Goal: Task Accomplishment & Management: Use online tool/utility

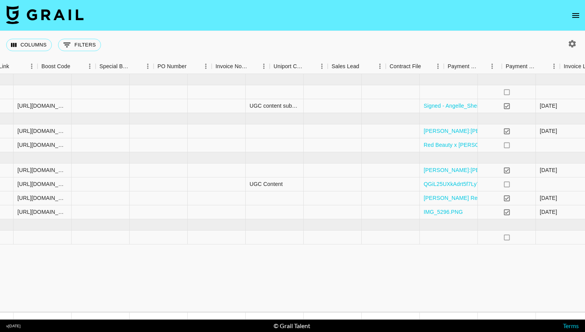
scroll to position [0, 1174]
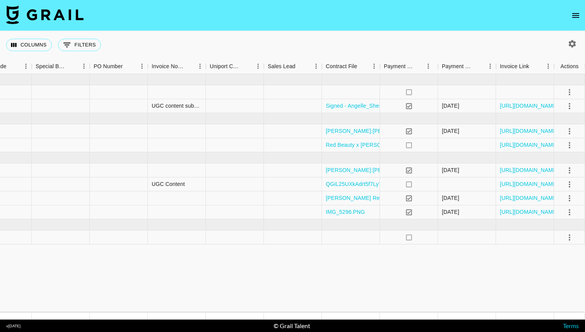
click at [574, 12] on icon "open drawer" at bounding box center [575, 15] width 9 height 9
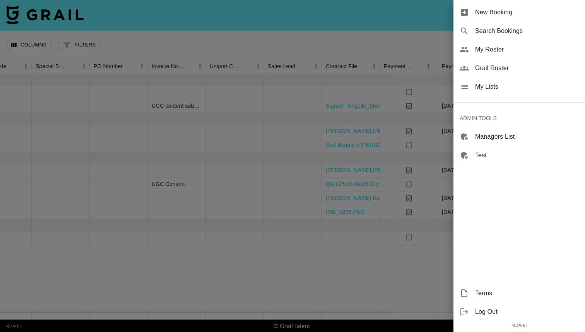
click at [511, 84] on span "My Lists" at bounding box center [527, 86] width 104 height 9
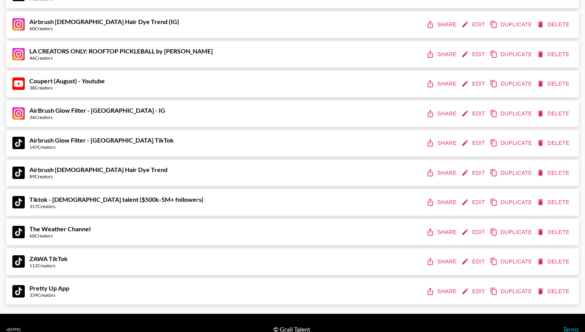
scroll to position [416, 0]
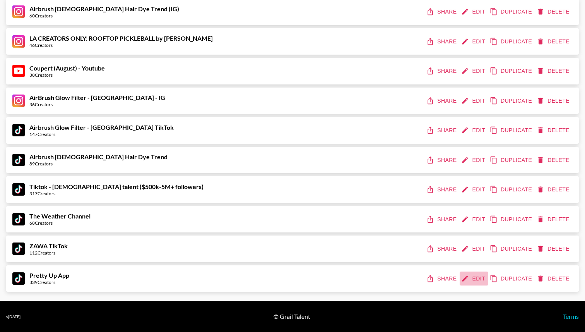
click at [467, 279] on icon "edit" at bounding box center [465, 278] width 8 height 8
select select "Brand"
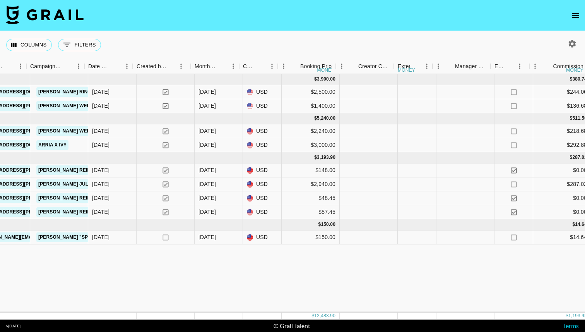
scroll to position [0, 456]
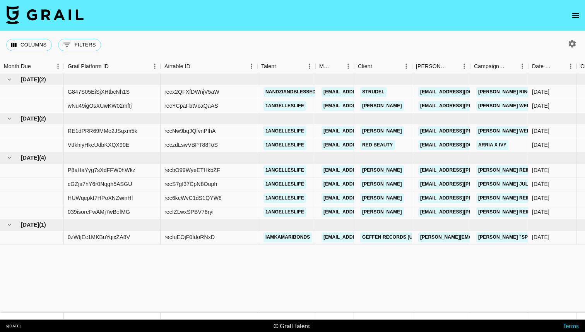
click at [582, 8] on nav at bounding box center [292, 15] width 585 height 31
click at [577, 12] on icon "open drawer" at bounding box center [575, 15] width 9 height 9
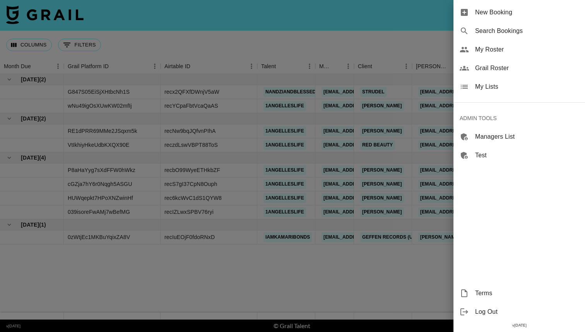
click at [512, 35] on span "Search Bookings" at bounding box center [527, 30] width 104 height 9
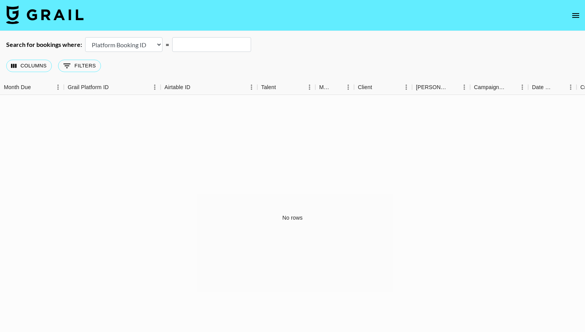
click at [131, 51] on select "Airtable Booking ID Platform Booking ID Platform Campaign ID" at bounding box center [123, 44] width 77 height 15
click at [131, 45] on select "Airtable Booking ID Platform Booking ID Platform Campaign ID" at bounding box center [123, 44] width 77 height 15
select select "airtableId"
click at [207, 41] on input "text" at bounding box center [211, 44] width 79 height 15
paste input "recxqwen9pbNLvVWV"
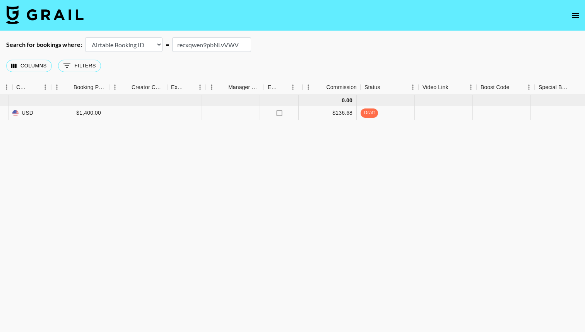
scroll to position [0, 686]
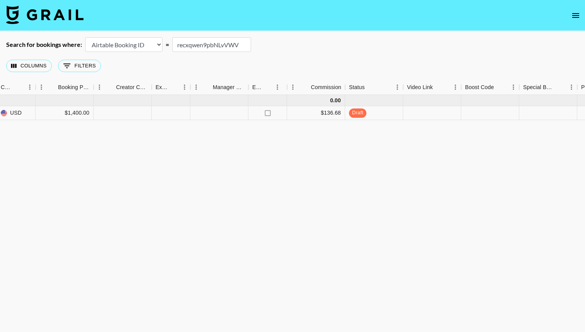
drag, startPoint x: 244, startPoint y: 41, endPoint x: 126, endPoint y: 33, distance: 118.4
click at [126, 34] on main "Search for bookings where: Airtable Booking ID Platform Booking ID Platform Cam…" at bounding box center [292, 185] width 585 height 309
paste input "fQDi6XfAS7wukl"
drag, startPoint x: 239, startPoint y: 46, endPoint x: 165, endPoint y: 45, distance: 74.7
click at [165, 45] on div "Search for bookings where: Airtable Booking ID Platform Booking ID Platform Cam…" at bounding box center [292, 44] width 585 height 15
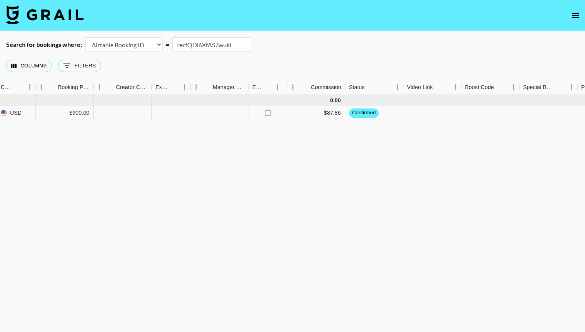
paste input "Wn2mxohHVrx3wr"
drag, startPoint x: 243, startPoint y: 44, endPoint x: 146, endPoint y: 40, distance: 97.6
click at [146, 42] on div "Search for bookings where: Airtable Booking ID Platform Booking ID Platform Cam…" at bounding box center [292, 44] width 585 height 15
paste input "VIWvwO0lDsHYyz"
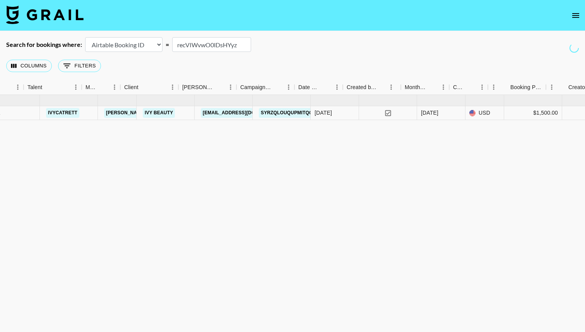
scroll to position [0, 234]
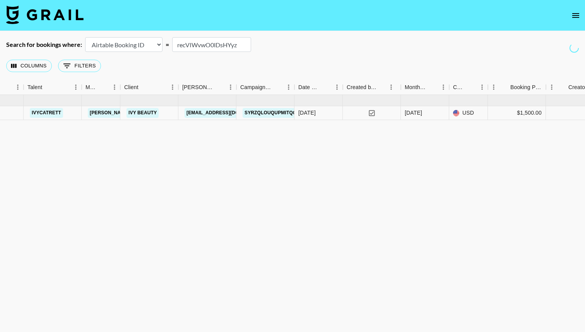
drag, startPoint x: 242, startPoint y: 47, endPoint x: 182, endPoint y: 47, distance: 60.4
click at [182, 47] on input "recVIWvwO0lDsHYyz" at bounding box center [211, 44] width 79 height 15
click at [208, 48] on input "recVIWvwO0lDsHYyz" at bounding box center [211, 44] width 79 height 15
drag, startPoint x: 240, startPoint y: 44, endPoint x: 151, endPoint y: 41, distance: 88.7
click at [151, 40] on div "Search for bookings where: Airtable Booking ID Platform Booking ID Platform Cam…" at bounding box center [292, 44] width 585 height 15
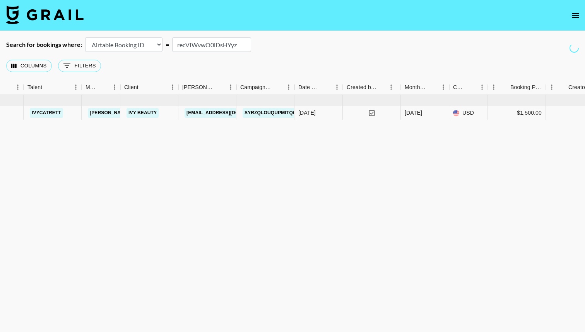
paste input "LzVnjqKeQD0TpO"
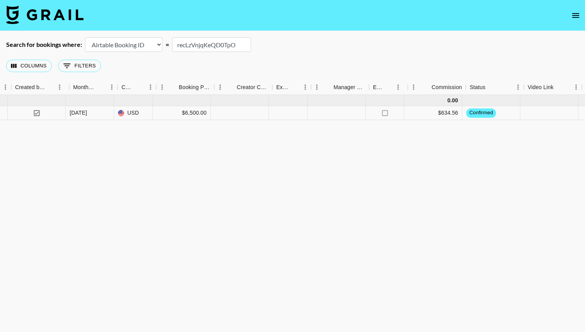
scroll to position [0, 566]
drag, startPoint x: 237, startPoint y: 42, endPoint x: 142, endPoint y: 42, distance: 94.5
click at [142, 42] on div "Search for bookings where: Airtable Booking ID Platform Booking ID Platform Cam…" at bounding box center [292, 44] width 585 height 15
paste input "iWe56eG8Z3C2HQ"
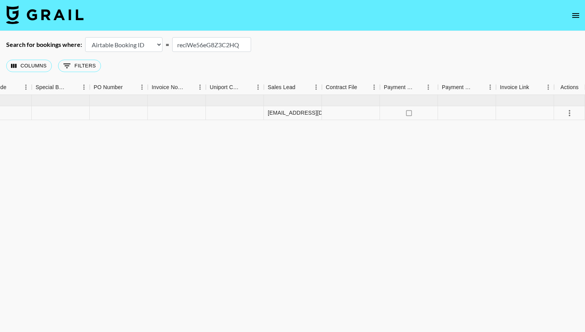
scroll to position [1, 0]
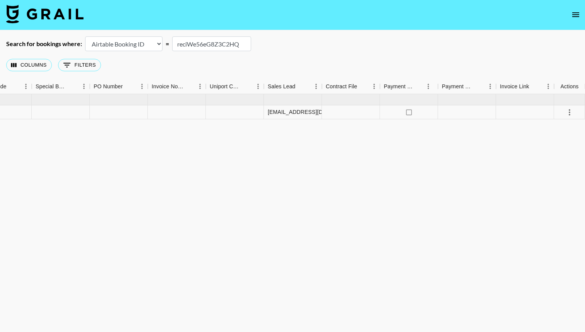
drag, startPoint x: 244, startPoint y: 43, endPoint x: 153, endPoint y: 43, distance: 90.2
click at [153, 43] on div "Search for bookings where: Airtable Booking ID Platform Booking ID Platform Cam…" at bounding box center [292, 43] width 585 height 15
paste input "xqwen9pbNLvVWV"
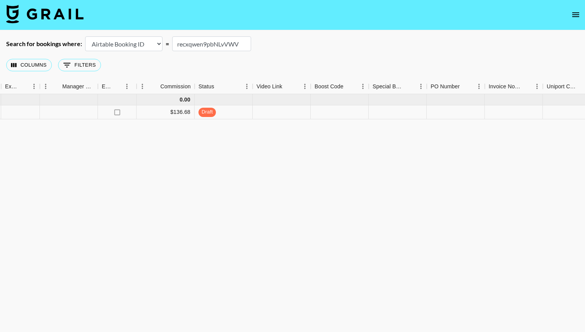
scroll to position [0, 0]
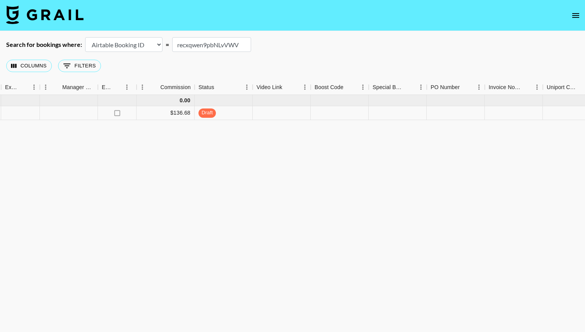
type input "recxqwen9pbNLvVWV"
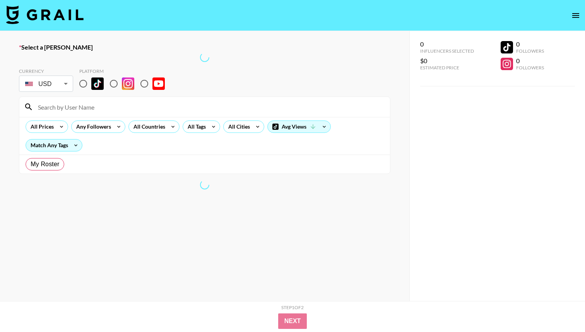
radio input "true"
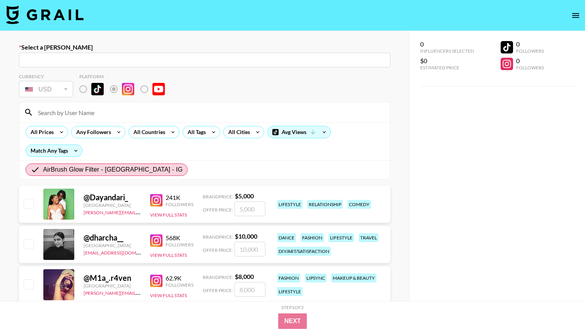
click at [136, 115] on input at bounding box center [209, 112] width 352 height 12
paste input "[PERSON_NAME].mysz"
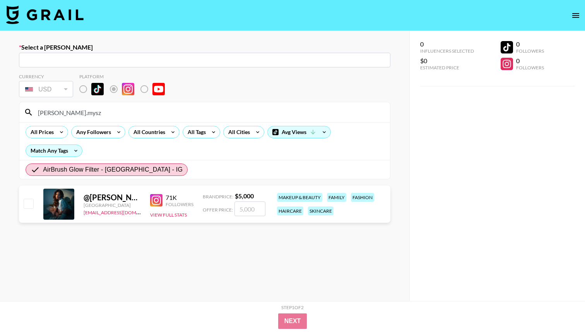
drag, startPoint x: 146, startPoint y: 114, endPoint x: 23, endPoint y: 113, distance: 122.3
click at [23, 113] on div "[PERSON_NAME].mysz" at bounding box center [204, 112] width 371 height 20
paste input "dessxmx"
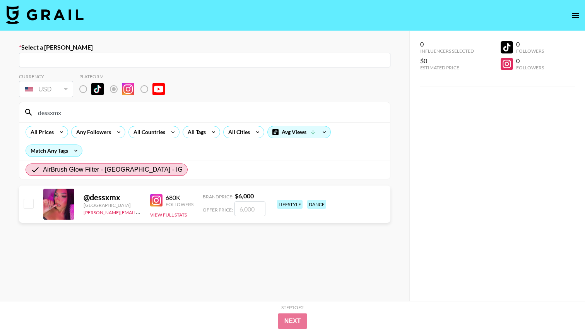
drag, startPoint x: 87, startPoint y: 111, endPoint x: 3, endPoint y: 111, distance: 84.0
click at [3, 111] on div "Select a [PERSON_NAME] ​ Currency USD USD ​ Platform dessxmx All Prices Any Fol…" at bounding box center [205, 193] width 410 height 325
paste input "styledby_anie"
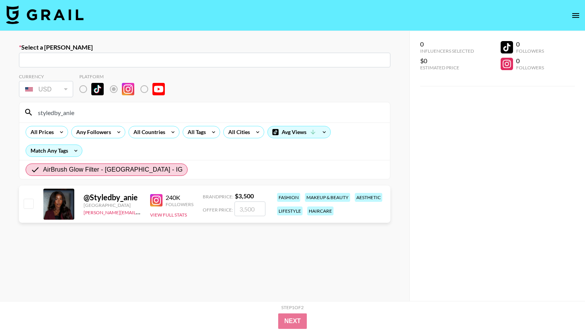
drag, startPoint x: 133, startPoint y: 115, endPoint x: 0, endPoint y: 114, distance: 133.2
click at [0, 115] on div "Select a Booker ​ Currency USD USD ​ Platform styledby_anie All Prices Any Foll…" at bounding box center [205, 193] width 410 height 325
paste input "ipautorres"
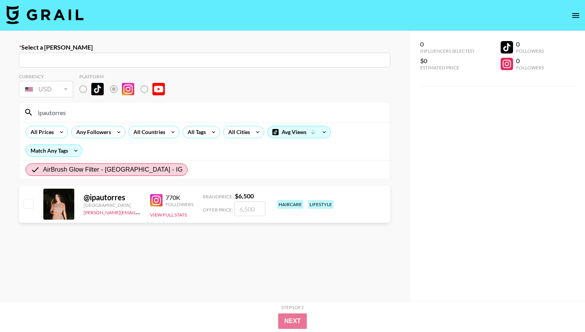
drag, startPoint x: 72, startPoint y: 110, endPoint x: 17, endPoint y: 110, distance: 55.0
click at [17, 110] on div "Select a Booker ​ Currency USD USD ​ Platform ipautorres All Prices Any Followe…" at bounding box center [205, 193] width 410 height 325
paste input "[PERSON_NAME].otp"
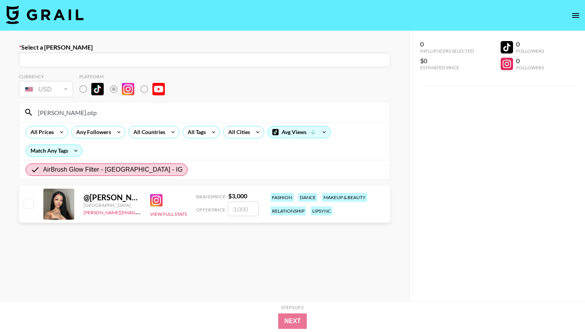
type input "[PERSON_NAME].otp"
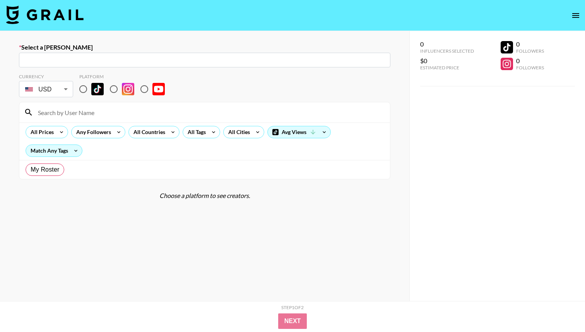
radio input "true"
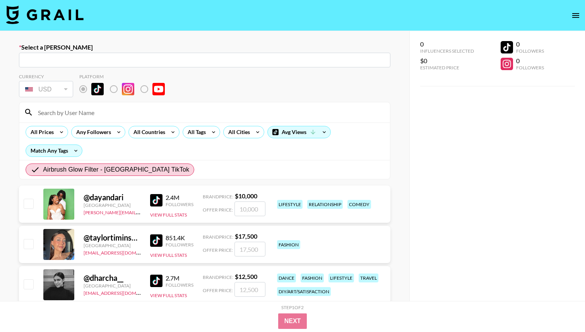
click at [129, 115] on input at bounding box center [209, 112] width 352 height 12
paste input "[PERSON_NAME].otp"
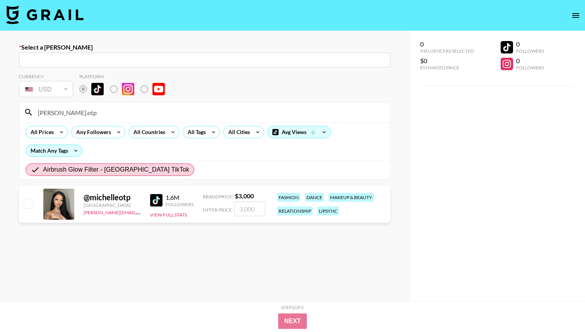
drag, startPoint x: 161, startPoint y: 115, endPoint x: 56, endPoint y: 115, distance: 104.9
click at [56, 115] on input "[PERSON_NAME].otp" at bounding box center [209, 112] width 352 height 12
drag, startPoint x: 81, startPoint y: 112, endPoint x: 0, endPoint y: 110, distance: 80.5
click at [0, 111] on div "Select a Booker ​ Currency USD USD ​ Platform michelle.otp All Prices Any Follo…" at bounding box center [205, 193] width 410 height 325
paste input "covingtontrinity"
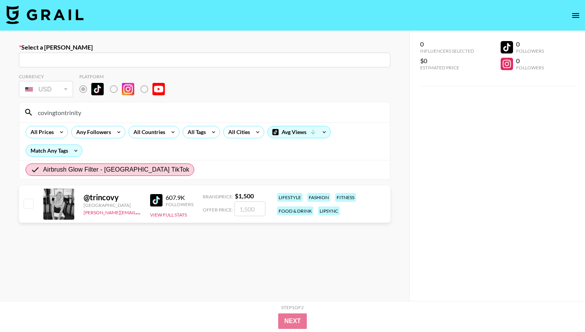
drag, startPoint x: 89, startPoint y: 108, endPoint x: 31, endPoint y: 107, distance: 58.5
click at [30, 108] on div "covingtontrinity" at bounding box center [204, 112] width 371 height 20
drag, startPoint x: 92, startPoint y: 107, endPoint x: 13, endPoint y: 106, distance: 79.0
click at [13, 106] on div "Select a Booker ​ Currency USD USD ​ Platform covingtontrinity All Prices Any F…" at bounding box center [205, 193] width 410 height 325
drag, startPoint x: 103, startPoint y: 107, endPoint x: 2, endPoint y: 106, distance: 101.4
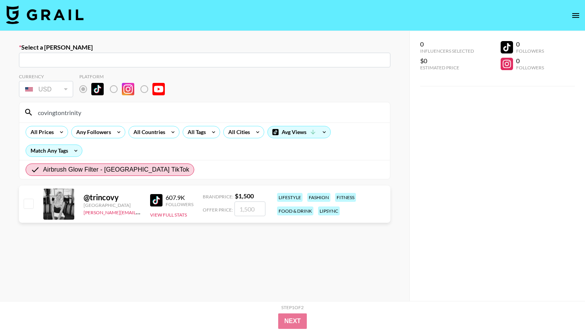
click at [2, 106] on div "Select a Booker ​ Currency USD USD ​ Platform covingtontrinity All Prices Any F…" at bounding box center [205, 193] width 410 height 325
drag, startPoint x: 85, startPoint y: 112, endPoint x: 6, endPoint y: 111, distance: 78.6
click at [6, 111] on div "Select a Booker ​ Currency USD USD ​ Platform covingtontrinity All Prices Any F…" at bounding box center [205, 193] width 410 height 325
paste input "i.christinew"
type input "i.christinew"
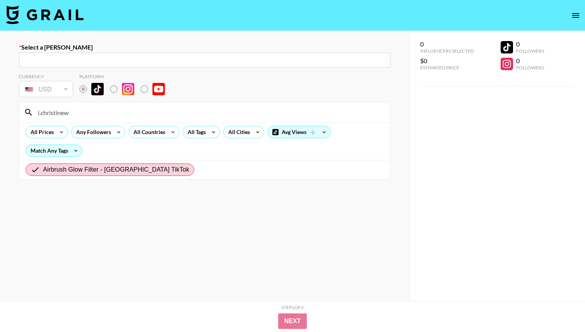
drag, startPoint x: 119, startPoint y: 115, endPoint x: 38, endPoint y: 114, distance: 81.3
click at [38, 114] on input "i.christinew" at bounding box center [209, 112] width 352 height 12
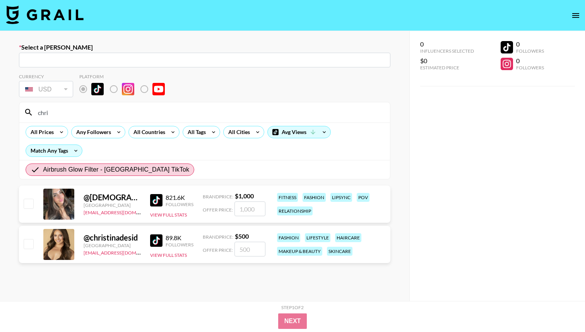
click at [168, 114] on input "chri" at bounding box center [209, 112] width 352 height 12
paste input "iamsydneythomas"
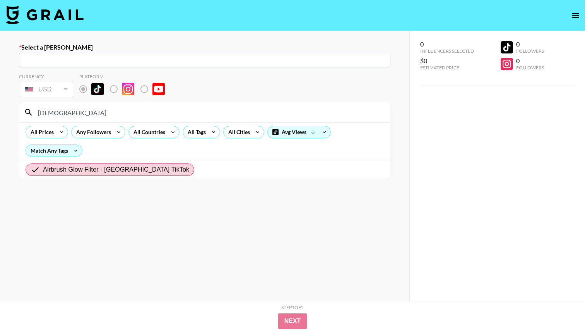
drag, startPoint x: 168, startPoint y: 114, endPoint x: 9, endPoint y: 111, distance: 159.5
click at [9, 111] on div "Select a Booker ​ Currency USD USD ​ Platform chriiamsydneythomas All Prices An…" at bounding box center [205, 193] width 410 height 325
paste input
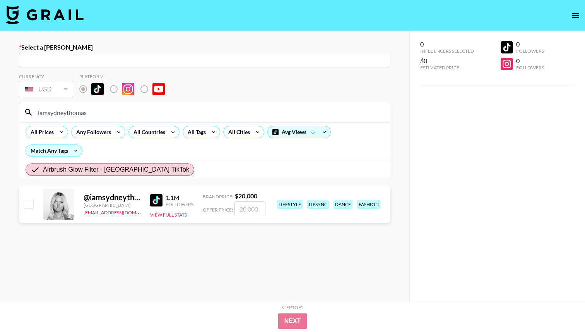
drag, startPoint x: 96, startPoint y: 117, endPoint x: 29, endPoint y: 117, distance: 66.6
click at [29, 117] on div "iamsydneythomas" at bounding box center [204, 112] width 371 height 20
drag, startPoint x: 102, startPoint y: 113, endPoint x: 12, endPoint y: 108, distance: 90.0
click at [12, 108] on div "Select a Booker ​ Currency USD USD ​ Platform iamsydneythomas All Prices Any Fo…" at bounding box center [205, 193] width 410 height 325
paste input "rhegancoursey"
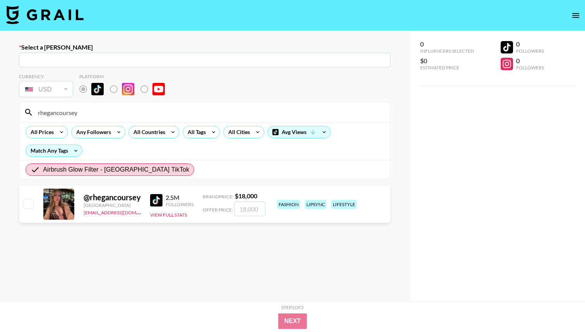
drag, startPoint x: 93, startPoint y: 114, endPoint x: 7, endPoint y: 108, distance: 86.6
click at [6, 107] on div "Select a Booker ​ Currency USD USD ​ Platform rhegancoursey All Prices Any Foll…" at bounding box center [205, 193] width 410 height 325
paste input "keybastos"
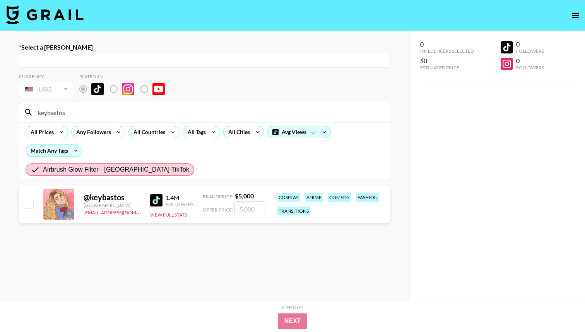
click at [113, 105] on div "keybastos" at bounding box center [204, 112] width 371 height 20
drag, startPoint x: 110, startPoint y: 112, endPoint x: 7, endPoint y: 108, distance: 102.7
click at [7, 108] on div "Select a Booker ​ Currency USD USD ​ Platform keybastos All Prices Any Follower…" at bounding box center [205, 193] width 410 height 325
paste input "[PERSON_NAME].[PERSON_NAME]"
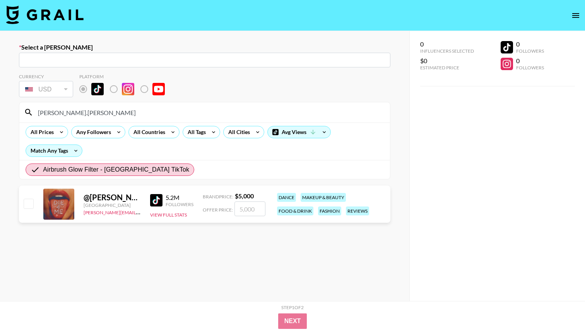
drag, startPoint x: 115, startPoint y: 122, endPoint x: 67, endPoint y: 111, distance: 49.3
click at [68, 111] on section "emily.dobson All Prices Any Followers All Countries All Tags All Cities Avg Vie…" at bounding box center [205, 140] width 372 height 77
drag, startPoint x: 67, startPoint y: 111, endPoint x: 7, endPoint y: 109, distance: 60.0
click at [7, 110] on div "Select a Booker ​ Currency USD USD ​ Platform emily.dobson All Prices Any Follo…" at bounding box center [205, 193] width 410 height 325
paste input "chelsealascher1"
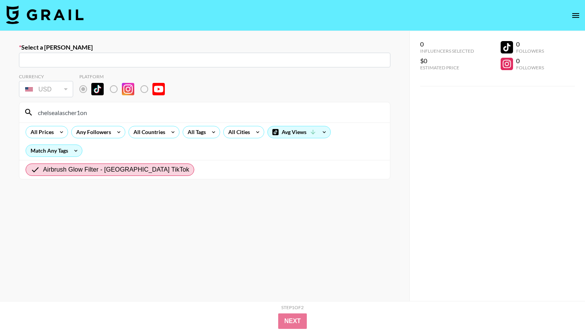
drag, startPoint x: 91, startPoint y: 115, endPoint x: 0, endPoint y: 103, distance: 92.1
click at [0, 103] on div "Select a Booker ​ Currency USD USD ​ Platform chelsealascher1on All Prices Any …" at bounding box center [205, 193] width 410 height 325
paste input
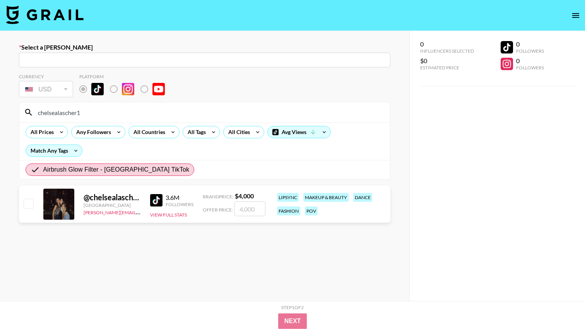
drag, startPoint x: 110, startPoint y: 108, endPoint x: 14, endPoint y: 106, distance: 95.2
click at [14, 106] on div "Select a Booker ​ Currency USD USD ​ Platform chelsealascher1 All Prices Any Fo…" at bounding box center [205, 193] width 410 height 325
paste input "staceyyrosado"
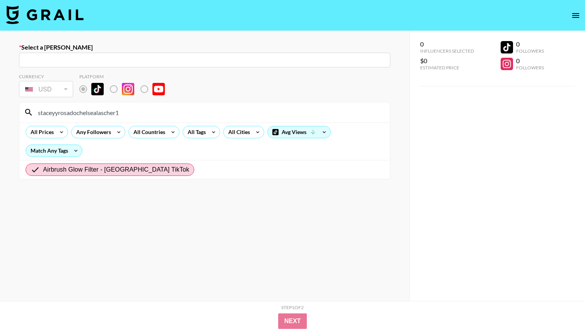
drag, startPoint x: 143, startPoint y: 110, endPoint x: 7, endPoint y: 107, distance: 135.9
click at [7, 107] on div "Select a Booker ​ Currency USD USD ​ Platform staceyyrosadochelsealascher1 All …" at bounding box center [205, 193] width 410 height 325
paste input
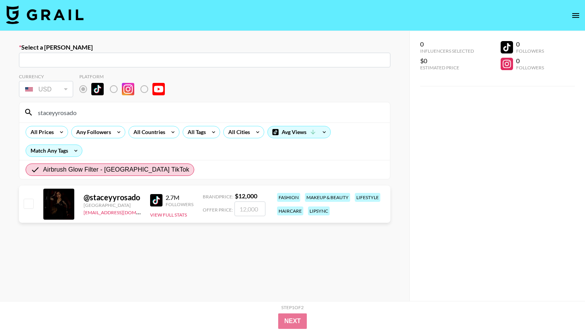
drag, startPoint x: 125, startPoint y: 107, endPoint x: 58, endPoint y: 107, distance: 67.8
click at [58, 107] on input "staceyyrosado" at bounding box center [209, 112] width 352 height 12
drag, startPoint x: 87, startPoint y: 112, endPoint x: 0, endPoint y: 112, distance: 87.1
click at [0, 112] on div "Select a Booker ​ Currency USD USD ​ Platform staceyyrosado All Prices Any Foll…" at bounding box center [205, 193] width 410 height 325
paste input "heluvayelen"
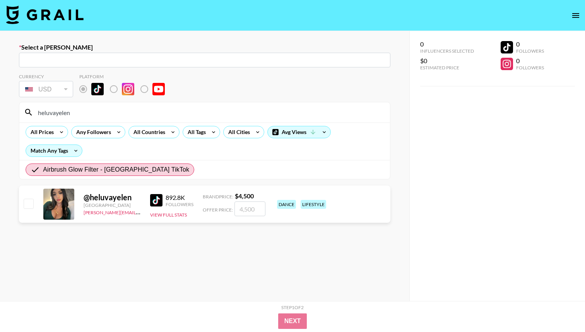
drag, startPoint x: 169, startPoint y: 110, endPoint x: 8, endPoint y: 107, distance: 161.5
click at [8, 107] on div "Select a Booker ​ Currency USD USD ​ Platform heluvayelen All Prices Any Follow…" at bounding box center [205, 193] width 410 height 325
paste input "_b.enet"
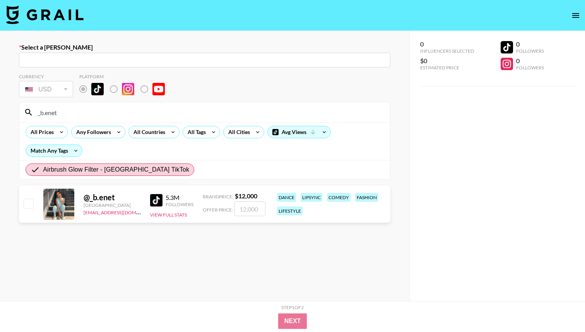
drag, startPoint x: 137, startPoint y: 112, endPoint x: 24, endPoint y: 112, distance: 113.1
click at [24, 112] on div "_b.enet" at bounding box center [204, 112] width 371 height 20
paste input "every1luvsmia._"
drag, startPoint x: 162, startPoint y: 114, endPoint x: 27, endPoint y: 108, distance: 135.6
click at [27, 108] on div "every1luvsmia._" at bounding box center [204, 112] width 371 height 20
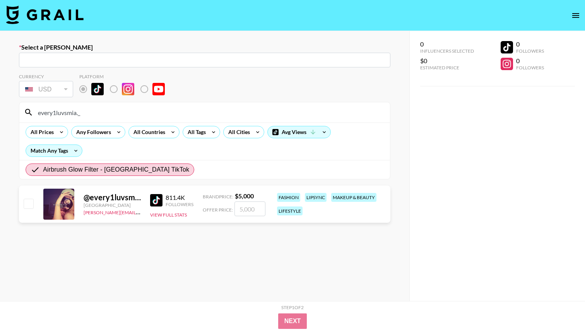
paste input "giaroseofficial10"
drag, startPoint x: 184, startPoint y: 109, endPoint x: 27, endPoint y: 107, distance: 156.8
click at [27, 107] on div "giaroseofficial10" at bounding box center [204, 112] width 371 height 20
paste input "thekfamily33"
drag, startPoint x: 126, startPoint y: 111, endPoint x: 0, endPoint y: 109, distance: 125.8
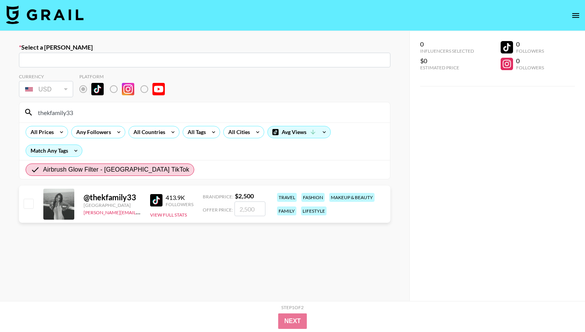
click at [0, 109] on div "Select a [PERSON_NAME] ​ Currency USD USD ​ Platform thekfamily33 All Prices An…" at bounding box center [205, 193] width 410 height 325
paste input "yohanaortizzz"
drag, startPoint x: 84, startPoint y: 115, endPoint x: 0, endPoint y: 109, distance: 83.8
click at [0, 109] on div "Select a Booker ​ Currency USD USD ​ Platform yohanaortizzz All Prices Any Foll…" at bounding box center [205, 193] width 410 height 325
paste input "bhadie.kellyy"
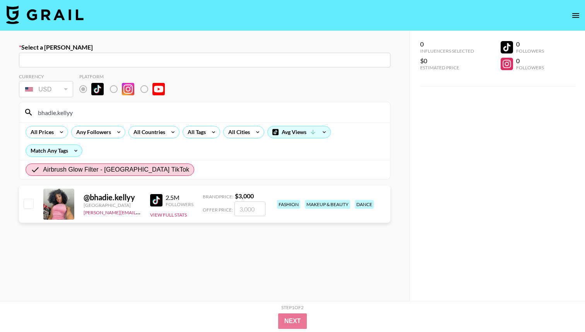
drag, startPoint x: 82, startPoint y: 113, endPoint x: 0, endPoint y: 109, distance: 82.2
click at [0, 109] on div "Select a Booker ​ Currency USD USD ​ Platform bhadie.kellyy All Prices Any Foll…" at bounding box center [205, 193] width 410 height 325
paste input "rooklynqueen3"
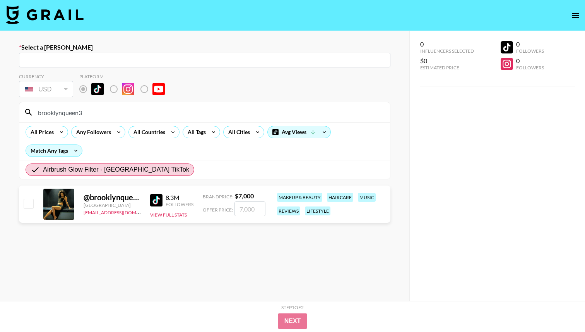
drag, startPoint x: 93, startPoint y: 119, endPoint x: 33, endPoint y: 115, distance: 60.9
click at [33, 115] on div "brooklynqueen3" at bounding box center [204, 112] width 371 height 20
drag, startPoint x: 76, startPoint y: 114, endPoint x: 10, endPoint y: 113, distance: 65.8
click at [10, 113] on div "Select a Booker ​ Currency USD USD ​ Platform brooklynqueen3 All Prices Any Fol…" at bounding box center [205, 193] width 410 height 325
paste input "itsjennadavis"
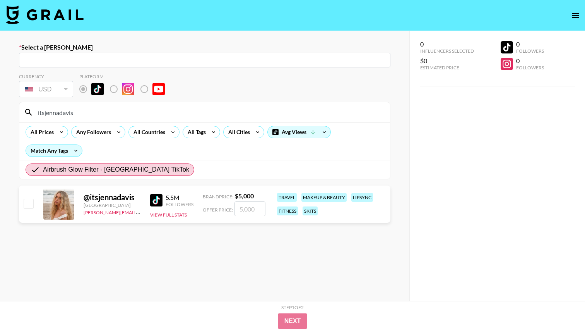
drag, startPoint x: 20, startPoint y: 116, endPoint x: 0, endPoint y: 116, distance: 20.1
click at [0, 116] on div "Select a Booker ​ Currency USD USD ​ Platform itsjennadavis All Prices Any Foll…" at bounding box center [205, 193] width 410 height 325
paste input "monroecapr"
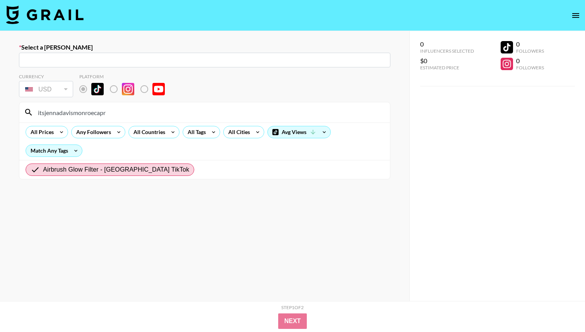
drag, startPoint x: 112, startPoint y: 114, endPoint x: 0, endPoint y: 112, distance: 111.9
click at [0, 113] on div "Select a Booker ​ Currency USD USD ​ Platform itsjennadavismonroecapr All Price…" at bounding box center [205, 193] width 410 height 325
paste input
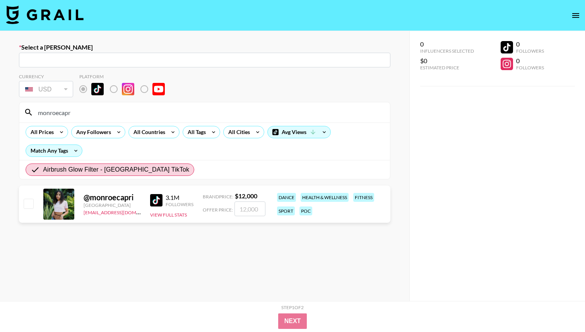
drag, startPoint x: 74, startPoint y: 114, endPoint x: 0, endPoint y: 114, distance: 74.3
click at [0, 114] on div "Select a Booker ​ Currency USD USD ​ Platform monroecapr All Prices Any Followe…" at bounding box center [205, 193] width 410 height 325
paste input "pyt.kellyyy"
drag, startPoint x: 63, startPoint y: 117, endPoint x: 9, endPoint y: 117, distance: 54.2
click at [9, 117] on div "Select a Booker ​ Currency USD USD ​ Platform pyt.kellyyy All Prices Any Follow…" at bounding box center [205, 193] width 410 height 325
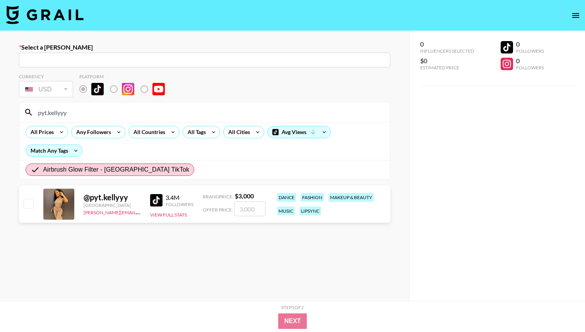
paste input "paulinat"
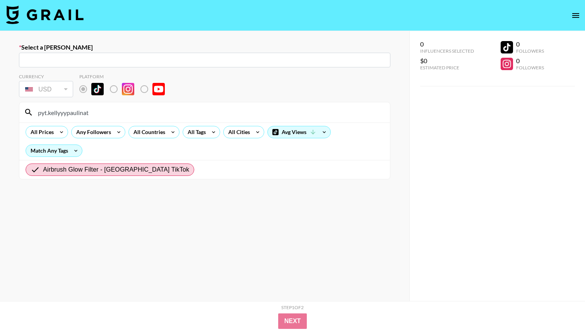
drag, startPoint x: 90, startPoint y: 112, endPoint x: 17, endPoint y: 112, distance: 72.8
click at [17, 112] on div "Select a Booker ​ Currency USD USD ​ Platform pyt.kellyyypaulinat All Prices An…" at bounding box center [205, 193] width 410 height 325
paste input
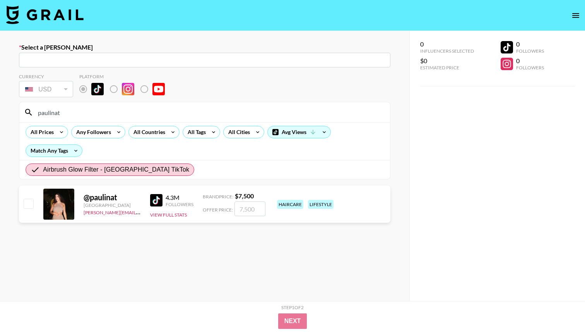
drag, startPoint x: 65, startPoint y: 114, endPoint x: 0, endPoint y: 114, distance: 65.4
click at [0, 114] on div "Select a Booker ​ Currency USD USD ​ Platform paulinat All Prices Any Followers…" at bounding box center [205, 193] width 410 height 325
paste input "fakeclaudiatihan"
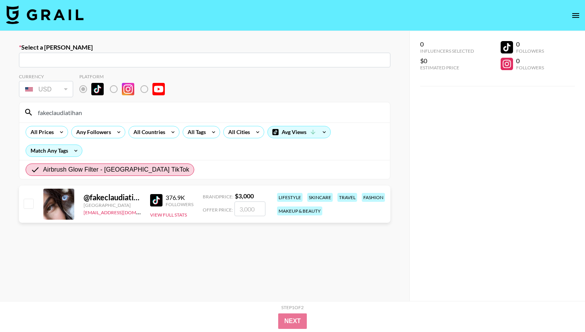
drag, startPoint x: 101, startPoint y: 116, endPoint x: 15, endPoint y: 115, distance: 86.0
click at [15, 115] on div "Select a Booker ​ Currency USD USD ​ Platform fakeclaudiatihan All Prices Any F…" at bounding box center [205, 193] width 410 height 325
paste input "itspeytonbabyy"
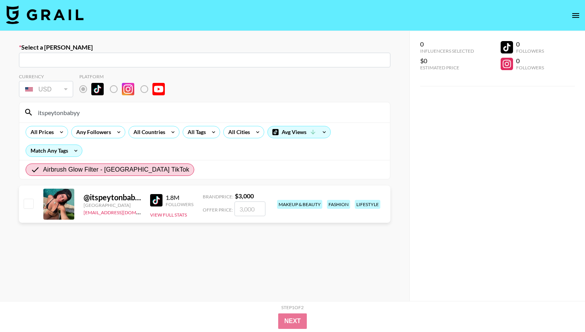
drag, startPoint x: 84, startPoint y: 115, endPoint x: 0, endPoint y: 115, distance: 84.4
click at [0, 115] on div "Select a Booker ​ Currency USD USD ​ Platform itspeytonbabyy All Prices Any Fol…" at bounding box center [205, 193] width 410 height 325
paste input "zaynahbear"
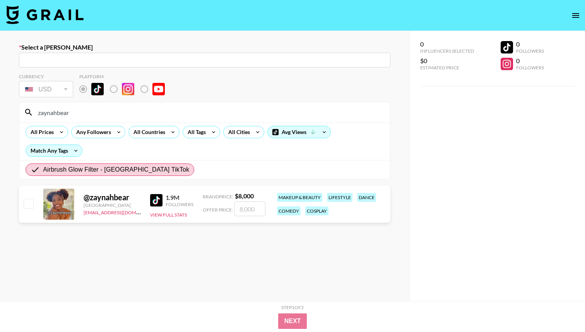
drag, startPoint x: 197, startPoint y: 116, endPoint x: 55, endPoint y: 114, distance: 142.1
click at [55, 114] on input "zaynahbear" at bounding box center [209, 112] width 352 height 12
paste input "daysidukess"
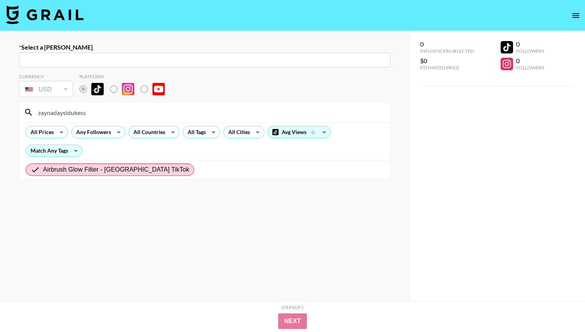
drag, startPoint x: 96, startPoint y: 114, endPoint x: 0, endPoint y: 109, distance: 96.1
click at [0, 109] on div "Select a Booker ​ Currency USD USD ​ Platform zaynadaysidukess All Prices Any F…" at bounding box center [205, 193] width 410 height 325
paste input
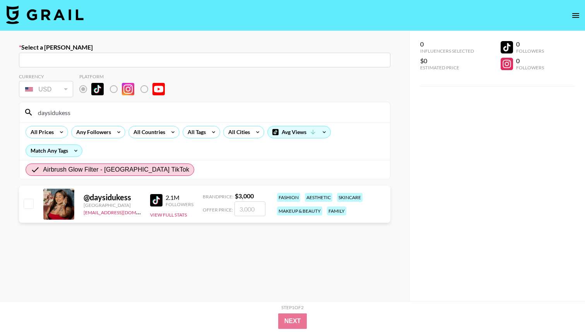
drag, startPoint x: 82, startPoint y: 113, endPoint x: 0, endPoint y: 113, distance: 82.1
click at [0, 113] on div "Select a [PERSON_NAME] ​ Currency USD USD ​ Platform daysidukess All Prices Any…" at bounding box center [205, 193] width 410 height 325
paste input "tayloradelena"
drag, startPoint x: 145, startPoint y: 115, endPoint x: 0, endPoint y: 118, distance: 145.2
click at [0, 118] on div "Select a Booker ​ Currency USD USD ​ Platform tayloradelena All Prices Any Foll…" at bounding box center [205, 193] width 410 height 325
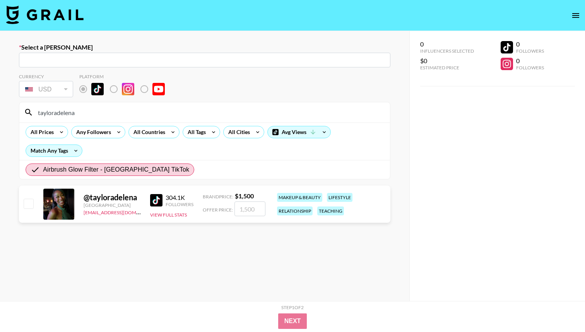
paste input "klovoxo"
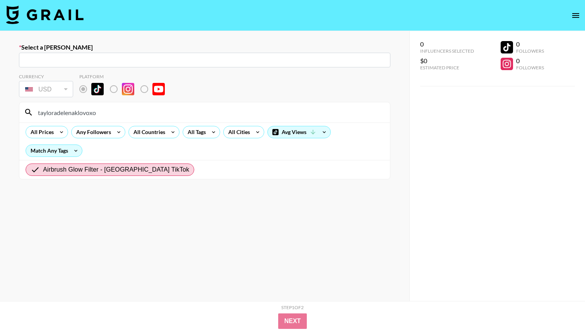
drag, startPoint x: 119, startPoint y: 108, endPoint x: 118, endPoint y: 115, distance: 6.6
click at [118, 115] on input "tayloradelenaklovoxo" at bounding box center [209, 112] width 352 height 12
paste input
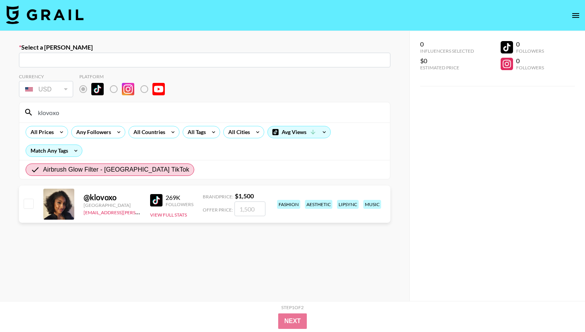
drag, startPoint x: 70, startPoint y: 115, endPoint x: 21, endPoint y: 113, distance: 48.8
click at [21, 114] on div "klovoxo" at bounding box center [204, 112] width 371 height 20
paste input "l0rdhavemercii"
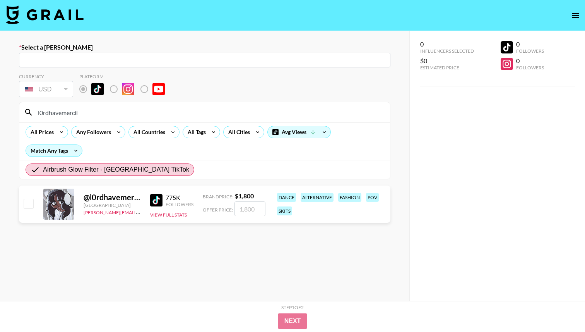
drag, startPoint x: 87, startPoint y: 114, endPoint x: 22, endPoint y: 107, distance: 65.0
click at [22, 108] on div "l0rdhavemercii" at bounding box center [204, 112] width 371 height 20
paste input "alli_ingram"
type input "alli_ingram"
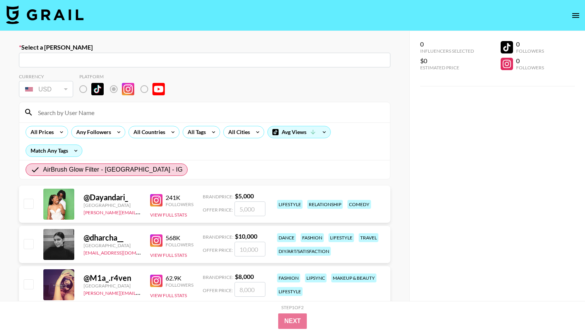
click at [142, 112] on input at bounding box center [209, 112] width 352 height 12
paste input "covingtontrinity"
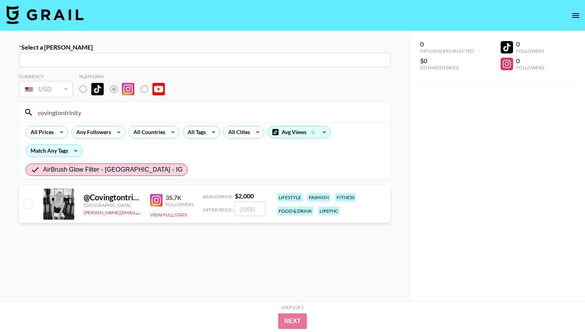
drag, startPoint x: 113, startPoint y: 115, endPoint x: 0, endPoint y: 107, distance: 113.7
click at [0, 107] on div "Select a [PERSON_NAME] ​ Currency USD USD ​ Platform covingtontrinity All Price…" at bounding box center [205, 193] width 410 height 325
paste input "i.christinew"
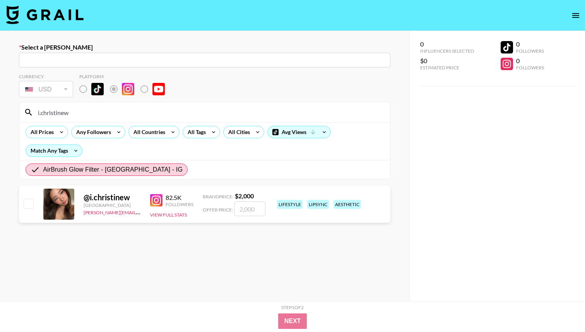
drag, startPoint x: 80, startPoint y: 112, endPoint x: 0, endPoint y: 109, distance: 80.2
click at [0, 111] on div "Select a [PERSON_NAME] ​ Currency USD USD ​ Platform i.christinew All Prices An…" at bounding box center [205, 193] width 410 height 325
paste input "[DOMAIN_NAME]"
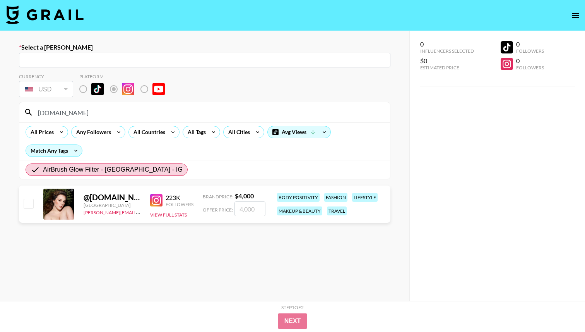
drag, startPoint x: 96, startPoint y: 112, endPoint x: 37, endPoint y: 105, distance: 60.0
click at [36, 105] on div "[DOMAIN_NAME]" at bounding box center [204, 112] width 371 height 20
paste input "travelingcuervo"
drag, startPoint x: 93, startPoint y: 117, endPoint x: 16, endPoint y: 112, distance: 77.2
click at [16, 112] on div "Select a [PERSON_NAME] ​ Currency USD USD ​ Platform travelingcuervo All Prices…" at bounding box center [205, 193] width 410 height 325
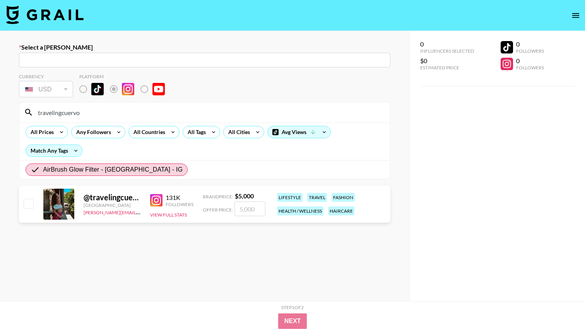
paste input "marina_usti_"
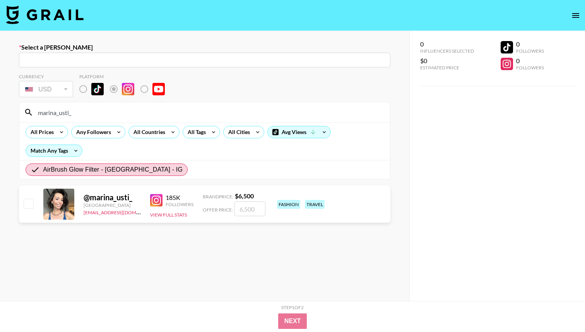
drag, startPoint x: 103, startPoint y: 115, endPoint x: 0, endPoint y: 103, distance: 103.7
click at [0, 103] on div "Select a [PERSON_NAME] ​ Currency USD USD ​ Platform marina_usti_ All Prices An…" at bounding box center [205, 193] width 410 height 325
paste input "deniniipaninii"
drag, startPoint x: 81, startPoint y: 116, endPoint x: 20, endPoint y: 115, distance: 61.6
click at [20, 115] on div "deniniipaninii" at bounding box center [204, 112] width 371 height 20
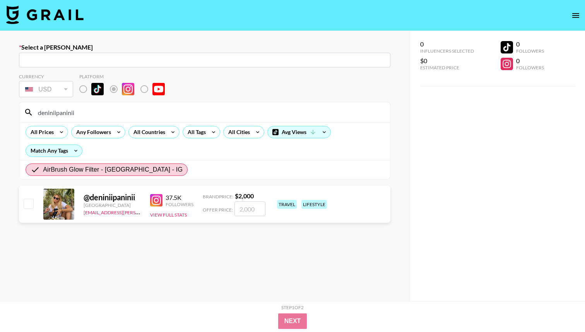
paste input "meg_legs"
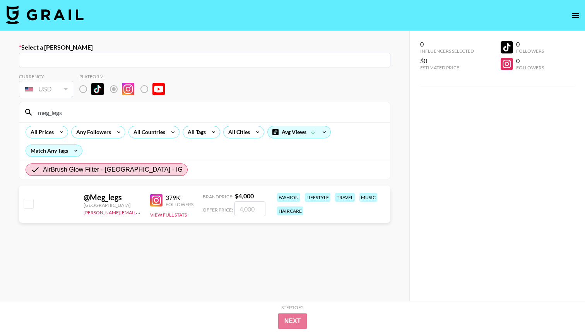
type input "meg_legs"
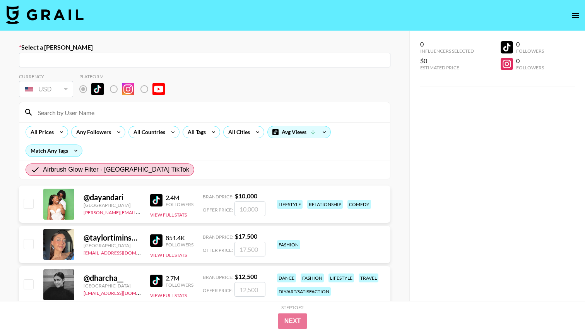
click at [114, 110] on input at bounding box center [209, 112] width 352 height 12
paste input "jaimeadler"
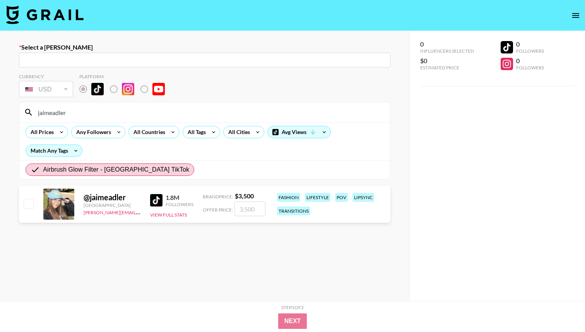
drag, startPoint x: 77, startPoint y: 114, endPoint x: 13, endPoint y: 111, distance: 63.6
click at [13, 111] on div "Select a [PERSON_NAME] ​ Currency USD USD ​ Platform jaimeadler All Prices Any …" at bounding box center [205, 193] width 410 height 325
paste input "therealj3n_"
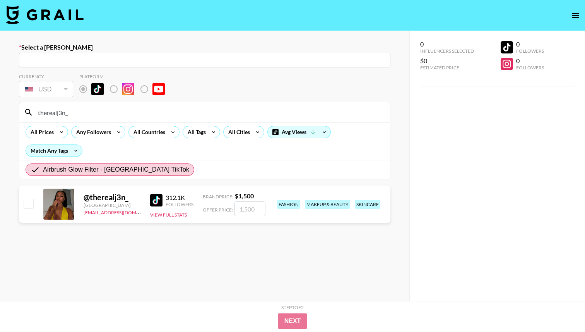
drag, startPoint x: 79, startPoint y: 116, endPoint x: 24, endPoint y: 114, distance: 54.6
click at [24, 114] on div "therealj3n_" at bounding box center [204, 112] width 371 height 20
paste input "[DEMOGRAPHIC_DATA]"
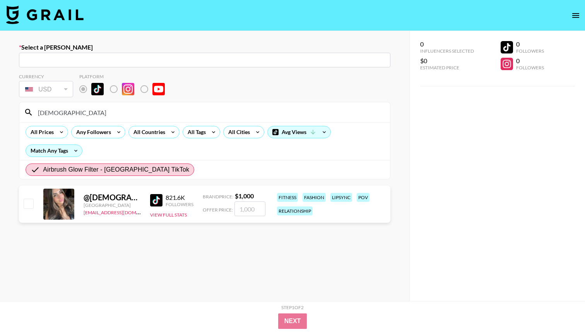
drag, startPoint x: 82, startPoint y: 114, endPoint x: 0, endPoint y: 102, distance: 83.0
click at [0, 102] on div "Select a [PERSON_NAME] ​ Currency USD USD ​ Platform christabearr All Prices An…" at bounding box center [205, 193] width 410 height 325
paste input "iambrookeellison"
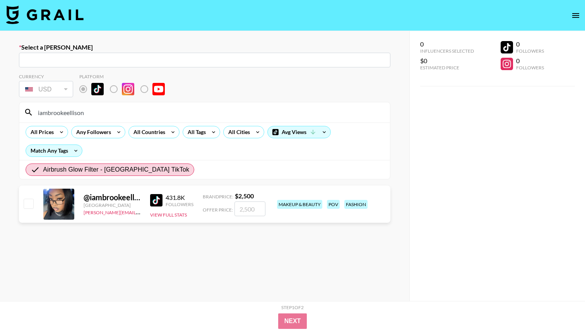
drag, startPoint x: 87, startPoint y: 112, endPoint x: 0, endPoint y: 108, distance: 87.6
click at [0, 109] on div "Select a [PERSON_NAME] ​ Currency USD USD ​ Platform iambrookeellison All Price…" at bounding box center [205, 193] width 410 height 325
paste input "grace.rayy"
drag, startPoint x: 75, startPoint y: 114, endPoint x: 22, endPoint y: 114, distance: 53.4
click at [22, 114] on div "grace.rayy" at bounding box center [204, 112] width 371 height 20
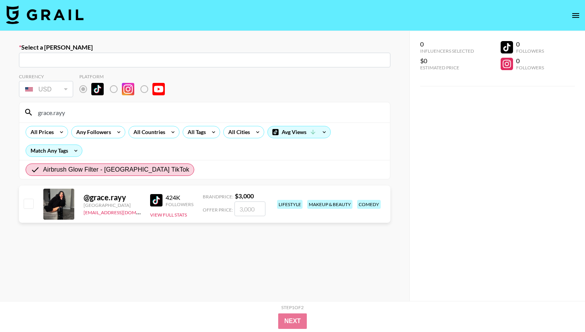
paste input "jessicabab"
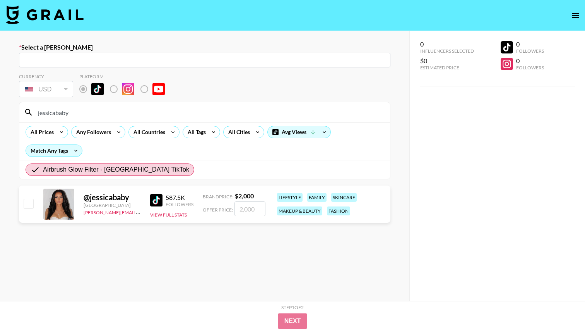
drag, startPoint x: 82, startPoint y: 108, endPoint x: 7, endPoint y: 108, distance: 75.5
click at [7, 108] on div "Select a [PERSON_NAME] ​ Currency USD USD ​ Platform jessicababy All Prices Any…" at bounding box center [205, 193] width 410 height 325
paste input "ally.[PERSON_NAME]"
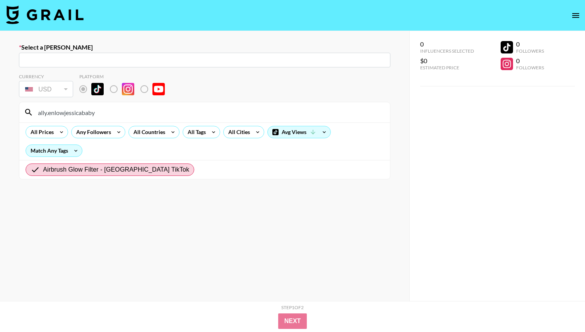
drag, startPoint x: 108, startPoint y: 113, endPoint x: 3, endPoint y: 108, distance: 105.4
click at [3, 109] on div "Select a [PERSON_NAME] ​ Currency USD USD ​ Platform ally.enlowjessicababy All …" at bounding box center [205, 193] width 410 height 325
paste input
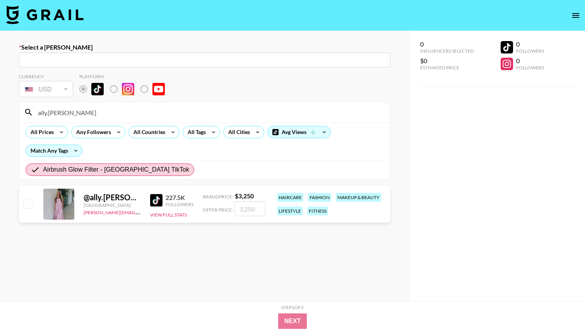
drag, startPoint x: 65, startPoint y: 112, endPoint x: 6, endPoint y: 112, distance: 58.8
click at [7, 112] on div "Select a [PERSON_NAME] ​ Currency USD USD ​ Platform ally.[PERSON_NAME] All Pri…" at bounding box center [205, 193] width 410 height 325
paste input "nissiennaa"
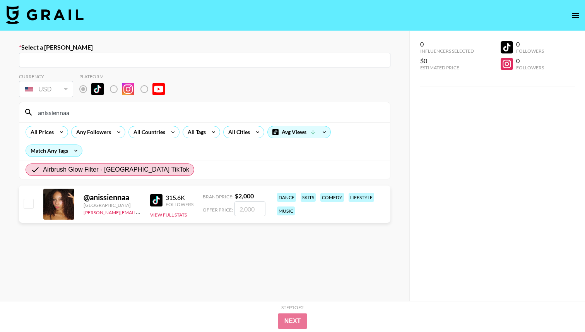
drag, startPoint x: 107, startPoint y: 115, endPoint x: 0, endPoint y: 113, distance: 107.3
click at [0, 114] on div "Select a [PERSON_NAME] ​ Currency USD USD ​ Platform anissiennaa All Prices Any…" at bounding box center [205, 193] width 410 height 325
paste input "malinafaye.s"
drag, startPoint x: 79, startPoint y: 112, endPoint x: 11, endPoint y: 112, distance: 67.8
click at [11, 112] on div "Select a [PERSON_NAME] ​ Currency USD USD ​ Platform malinafaye.s All Prices An…" at bounding box center [205, 193] width 410 height 325
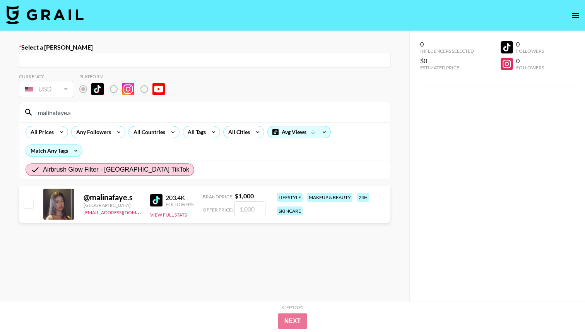
paste input "ari.giselle333"
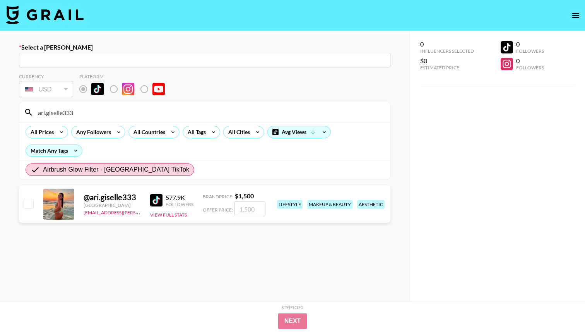
drag, startPoint x: 72, startPoint y: 117, endPoint x: 29, endPoint y: 117, distance: 43.7
click at [29, 117] on div "ari.giselle333" at bounding box center [204, 112] width 371 height 20
paste input ".sophiaquintero"
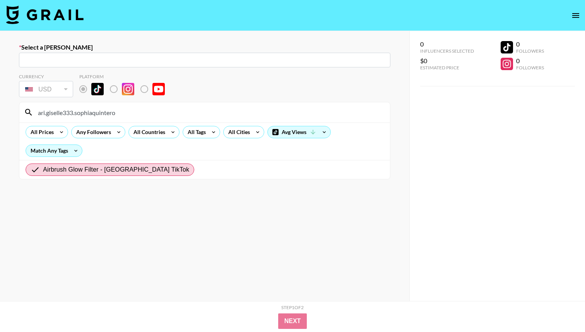
drag, startPoint x: 122, startPoint y: 114, endPoint x: 16, endPoint y: 114, distance: 105.7
click at [16, 114] on div "Select a [PERSON_NAME] ​ Currency USD USD ​ Platform ari.giselle333.sophiaquint…" at bounding box center [205, 193] width 410 height 325
paste input
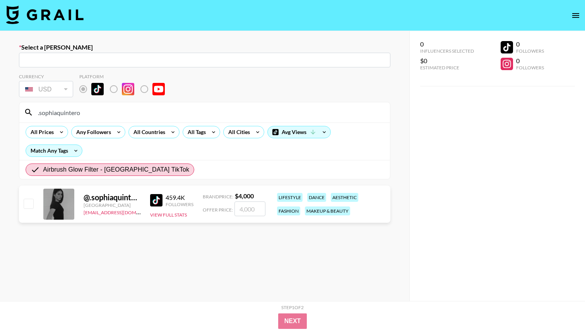
drag, startPoint x: 77, startPoint y: 114, endPoint x: 27, endPoint y: 112, distance: 49.2
click at [27, 112] on div ".sophiaquintero" at bounding box center [204, 112] width 371 height 20
paste input "callmefeigh"
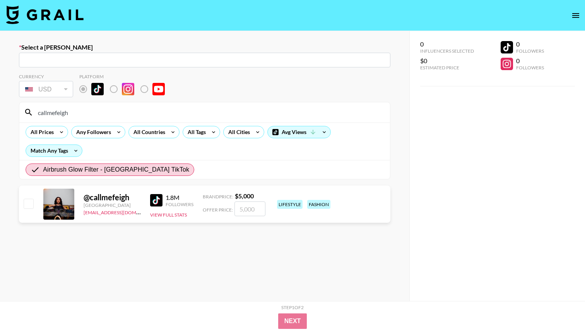
drag, startPoint x: 74, startPoint y: 113, endPoint x: 6, endPoint y: 111, distance: 67.8
click at [7, 112] on div "Select a [PERSON_NAME] ​ Currency USD USD ​ Platform callmefeigh All Prices Any…" at bounding box center [205, 193] width 410 height 325
paste input "giada.ryann"
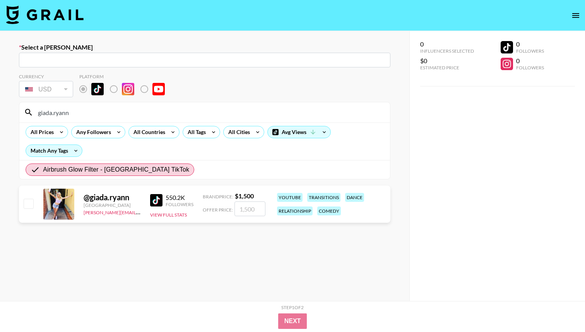
drag, startPoint x: 76, startPoint y: 116, endPoint x: 5, endPoint y: 114, distance: 70.9
click at [5, 114] on div "Select a [PERSON_NAME] ​ Currency USD USD ​ Platform giada.[PERSON_NAME] All Pr…" at bounding box center [205, 193] width 410 height 325
paste input "mionabell"
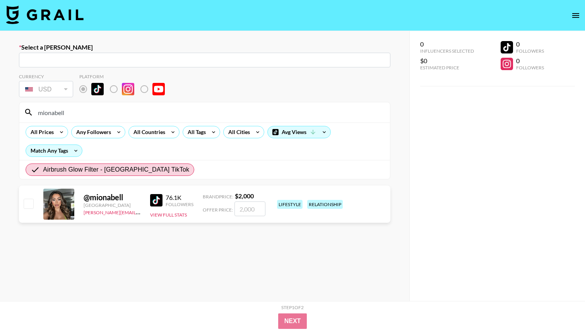
drag, startPoint x: 87, startPoint y: 113, endPoint x: 0, endPoint y: 111, distance: 87.1
click at [0, 112] on div "Select a [PERSON_NAME] ​ Currency USD USD ​ Platform mionabell All Prices Any F…" at bounding box center [205, 193] width 410 height 325
paste input "citygurlzu"
drag, startPoint x: 81, startPoint y: 112, endPoint x: 7, endPoint y: 112, distance: 74.7
click at [8, 112] on div "Select a [PERSON_NAME] ​ Currency USD USD ​ Platform citygurlzu All Prices Any …" at bounding box center [205, 193] width 410 height 325
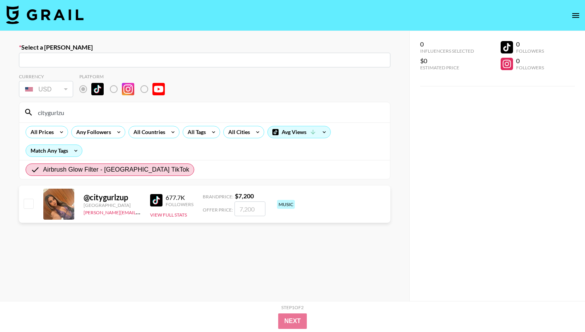
paste input "skyskysoflyy"
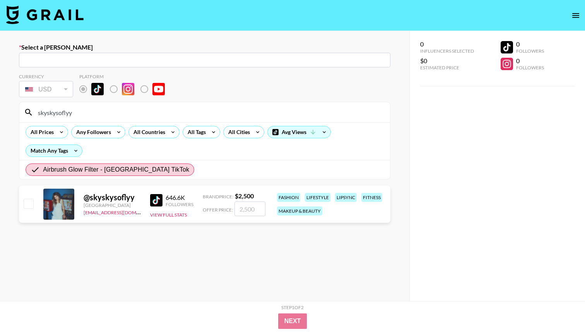
drag, startPoint x: 80, startPoint y: 108, endPoint x: 19, endPoint y: 108, distance: 60.8
click at [19, 108] on div "skyskysoflyy" at bounding box center [204, 112] width 371 height 20
paste input "nayelilovera_"
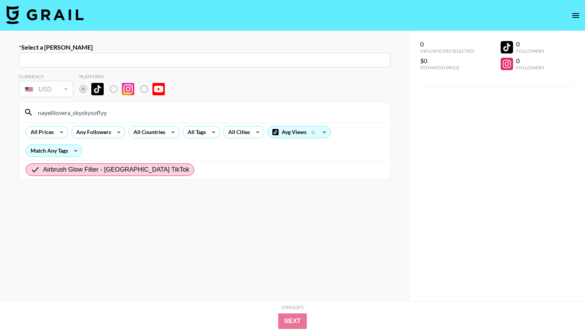
drag, startPoint x: 121, startPoint y: 115, endPoint x: 25, endPoint y: 114, distance: 96.0
click at [25, 114] on div "nayelilovera_skyskysoflyy" at bounding box center [204, 112] width 371 height 20
paste input
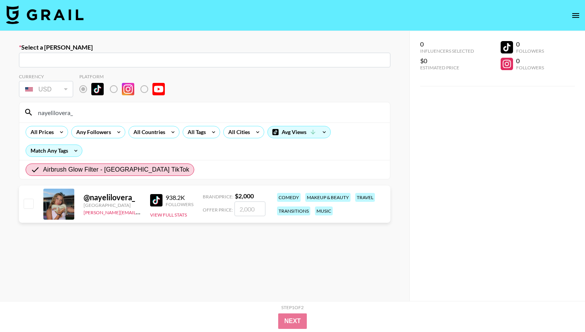
drag, startPoint x: 72, startPoint y: 113, endPoint x: 5, endPoint y: 111, distance: 67.4
click at [5, 112] on div "Select a [PERSON_NAME] ​ Currency USD USD ​ Platform nayelilovera_ All Prices A…" at bounding box center [205, 193] width 410 height 325
paste input "kenleypope"
drag, startPoint x: 83, startPoint y: 116, endPoint x: 19, endPoint y: 113, distance: 64.0
click at [19, 113] on div "kenleypope" at bounding box center [204, 112] width 371 height 20
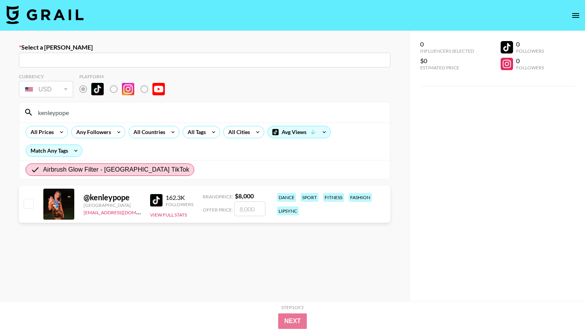
paste input "caitknightt"
drag, startPoint x: 76, startPoint y: 113, endPoint x: 5, endPoint y: 112, distance: 71.3
click at [5, 112] on div "Select a [PERSON_NAME] ​ Currency USD USD ​ Platform caitknightt All Prices Any…" at bounding box center [205, 193] width 410 height 325
paste input "spichadagoa"
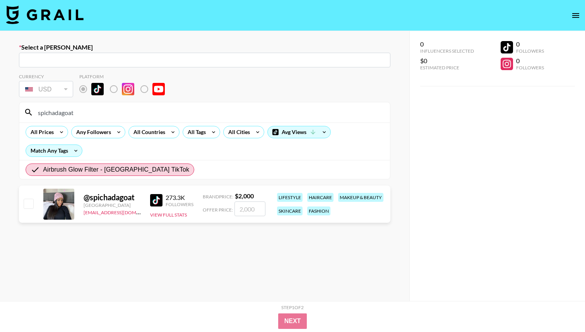
drag, startPoint x: 84, startPoint y: 117, endPoint x: 10, endPoint y: 116, distance: 73.6
click at [10, 117] on div "Select a [PERSON_NAME] ​ Currency USD USD ​ Platform spichadagoat All Prices An…" at bounding box center [205, 193] width 410 height 325
drag, startPoint x: 88, startPoint y: 109, endPoint x: 16, endPoint y: 108, distance: 72.0
click at [16, 108] on div "Select a [PERSON_NAME] ​ Currency USD USD ​ Platform spichadagoat All Prices An…" at bounding box center [205, 193] width 410 height 325
paste input "therealj3n_"
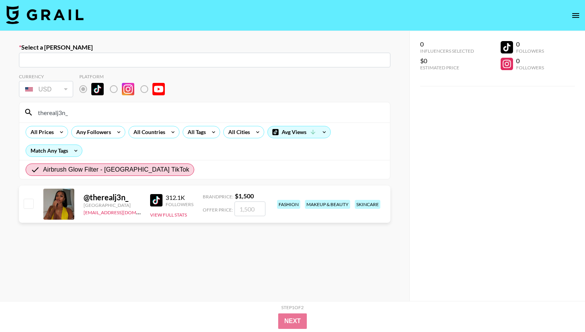
drag, startPoint x: 114, startPoint y: 112, endPoint x: 5, endPoint y: 112, distance: 108.4
click at [5, 112] on div "Select a [PERSON_NAME] ​ Currency USD USD ​ Platform therealj3n_ All Prices Any…" at bounding box center [205, 193] width 410 height 325
paste input "kfamily33"
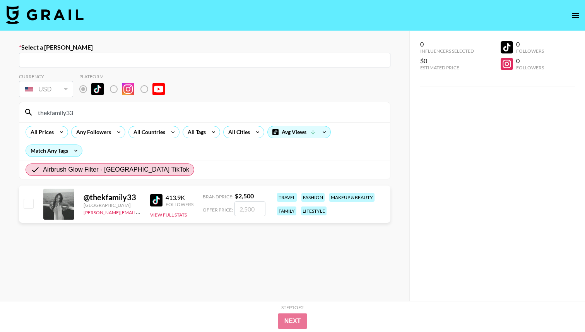
click at [125, 117] on input "thekfamily33" at bounding box center [209, 112] width 352 height 12
drag, startPoint x: 125, startPoint y: 117, endPoint x: 13, endPoint y: 117, distance: 112.7
click at [13, 117] on div "Select a [PERSON_NAME] ​ Currency USD USD ​ Platform thekfamily33 All Prices An…" at bounding box center [205, 193] width 410 height 325
paste input "bhadie.kellyy"
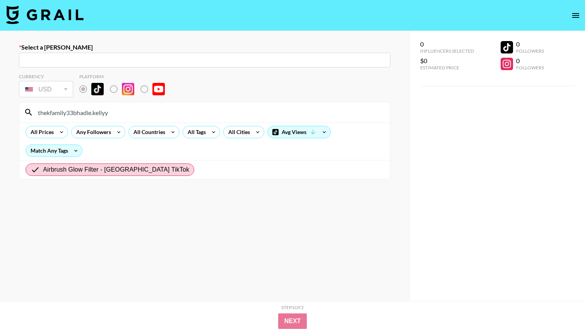
drag, startPoint x: 74, startPoint y: 113, endPoint x: 41, endPoint y: 113, distance: 33.3
click at [41, 113] on input "thekfamily33bhadie.kellyy" at bounding box center [209, 112] width 352 height 12
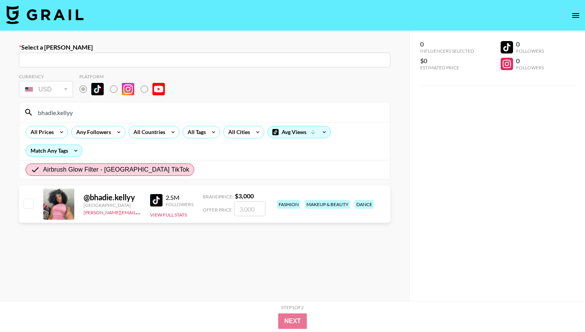
drag, startPoint x: 78, startPoint y: 113, endPoint x: 27, endPoint y: 112, distance: 51.5
click at [27, 112] on div "bhadie.kellyy" at bounding box center [204, 112] width 371 height 20
paste input "pyt.[PERSON_NAME]"
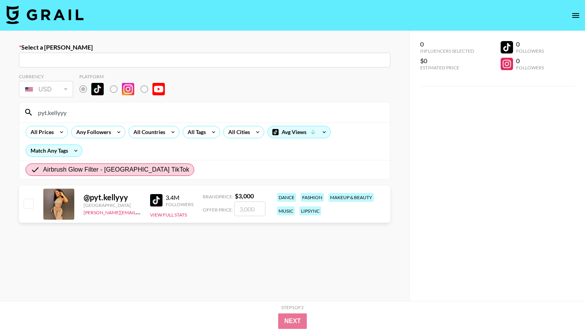
drag, startPoint x: 141, startPoint y: 113, endPoint x: 25, endPoint y: 111, distance: 115.4
click at [25, 111] on div "pyt.kellyyy" at bounding box center [204, 112] width 371 height 20
paste input "itspeytonbab"
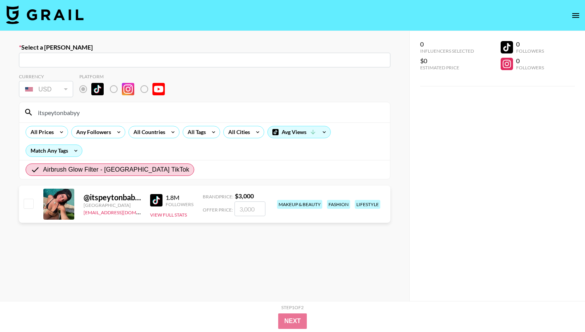
drag, startPoint x: 91, startPoint y: 117, endPoint x: 38, endPoint y: 117, distance: 53.0
click at [38, 117] on input "itspeytonbabyy" at bounding box center [209, 112] width 352 height 12
drag, startPoint x: 84, startPoint y: 116, endPoint x: 22, endPoint y: 116, distance: 61.9
click at [22, 116] on div "itspeytonbabyy" at bounding box center [204, 112] width 371 height 20
paste input "therealj3n_"
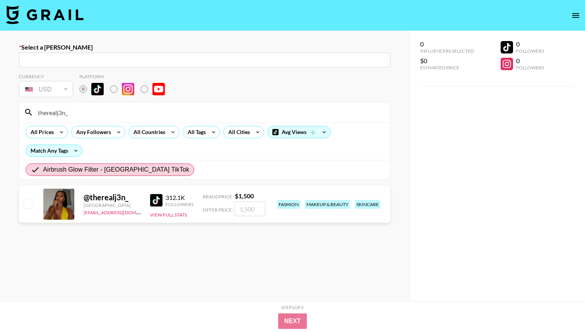
drag, startPoint x: 80, startPoint y: 113, endPoint x: 23, endPoint y: 111, distance: 56.6
click at [23, 111] on div "therealj3n_" at bounding box center [204, 112] width 371 height 20
paste input "klovoxo"
drag, startPoint x: 120, startPoint y: 111, endPoint x: 14, endPoint y: 110, distance: 106.1
click at [14, 110] on div "Select a [PERSON_NAME] ​ Currency USD USD ​ Platform klovoxo All Prices Any Fol…" at bounding box center [205, 193] width 410 height 325
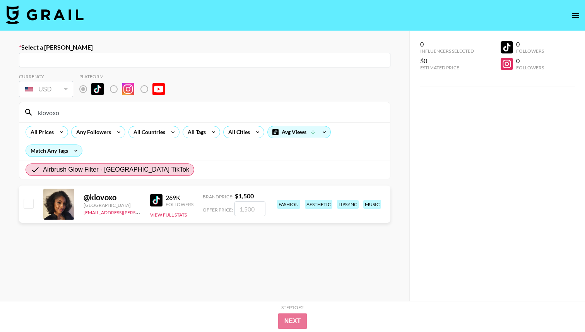
paste input "tayloradelena"
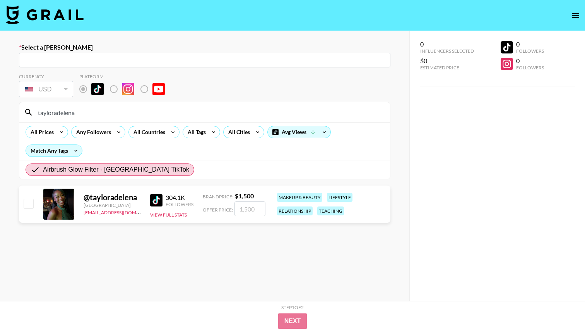
drag, startPoint x: 84, startPoint y: 117, endPoint x: 24, endPoint y: 115, distance: 60.4
click at [24, 115] on div "tayloradelena" at bounding box center [204, 112] width 371 height 20
paste input "daysidukess"
type input "daysidukess"
drag, startPoint x: 79, startPoint y: 115, endPoint x: 13, endPoint y: 113, distance: 65.8
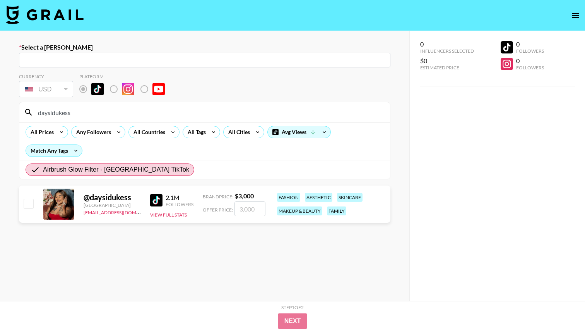
click at [13, 113] on div "Select a [PERSON_NAME] ​ Currency USD USD ​ Platform daysidukess All Prices Any…" at bounding box center [205, 193] width 410 height 325
